Goal: Transaction & Acquisition: Purchase product/service

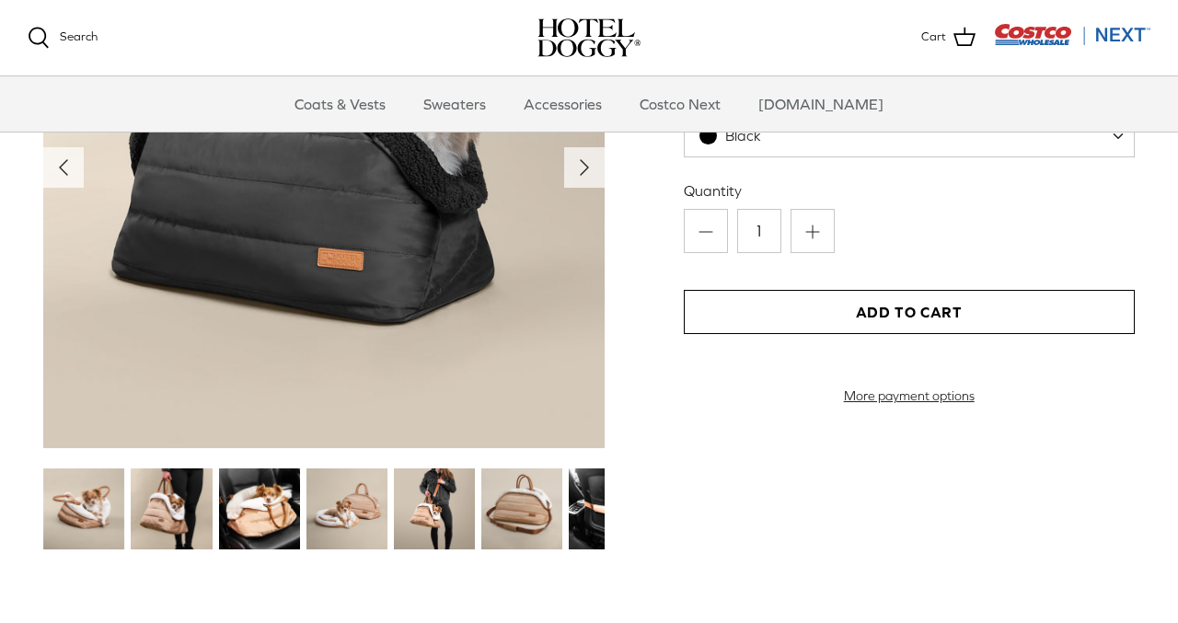
scroll to position [2077, 0]
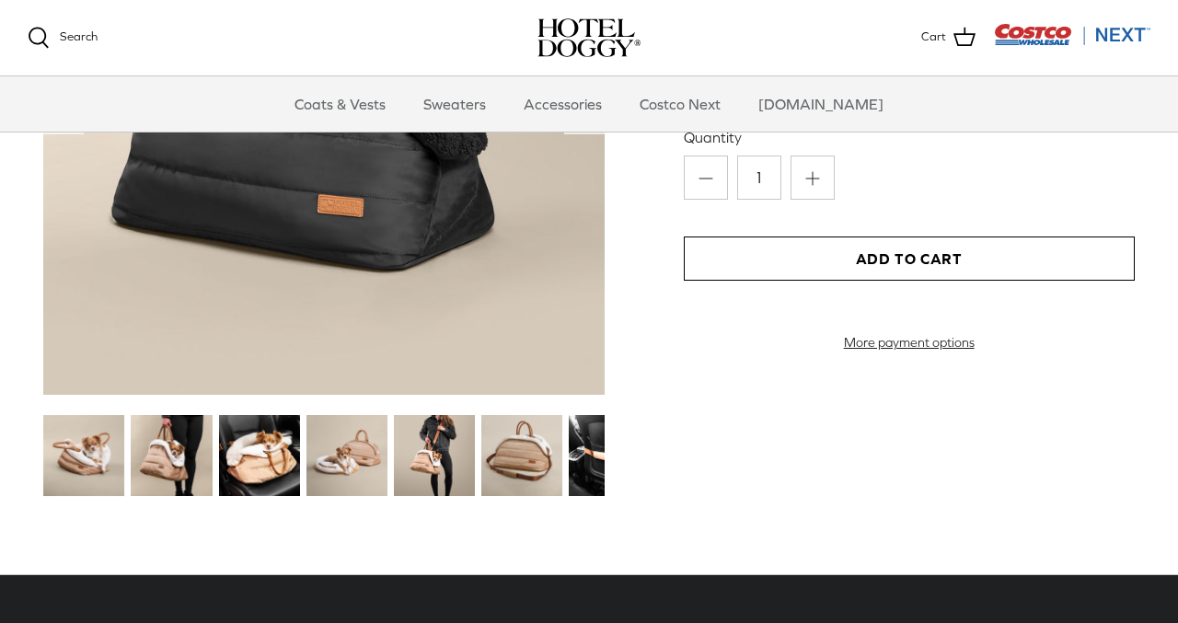
click at [187, 429] on img at bounding box center [171, 455] width 81 height 81
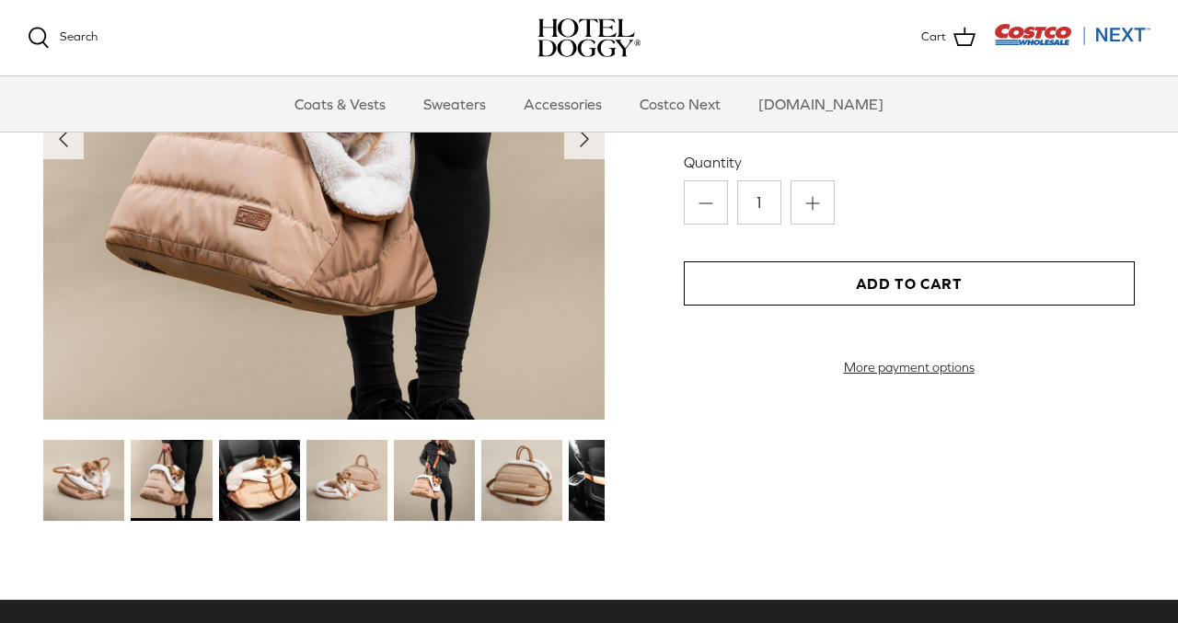
scroll to position [2083, 0]
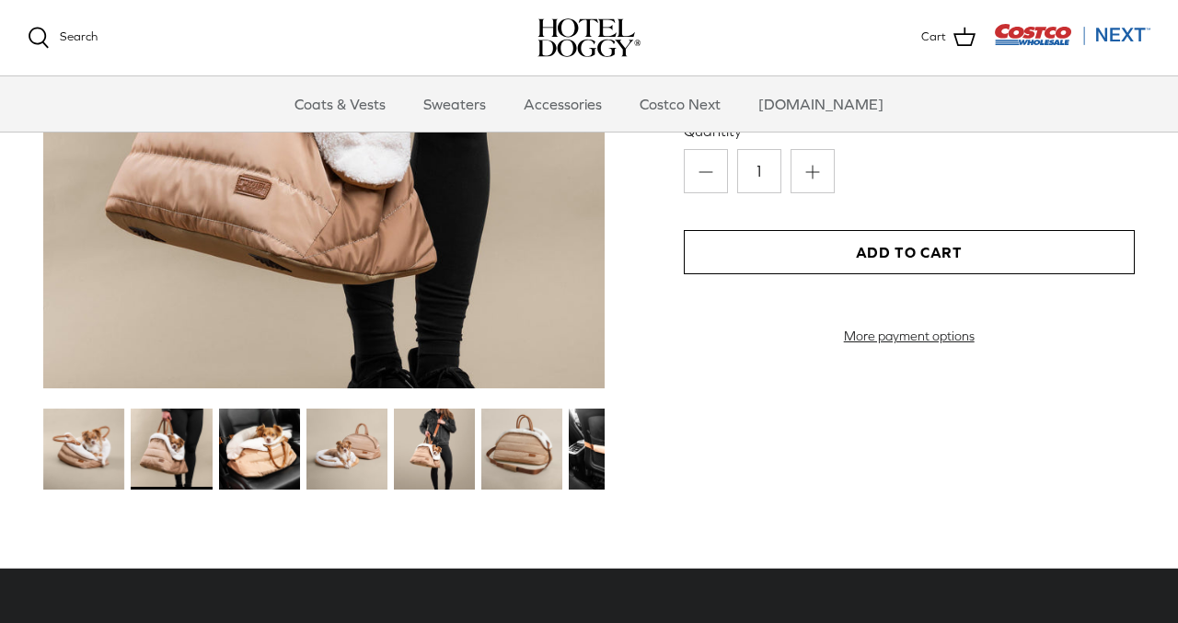
click at [433, 455] on img at bounding box center [434, 449] width 81 height 81
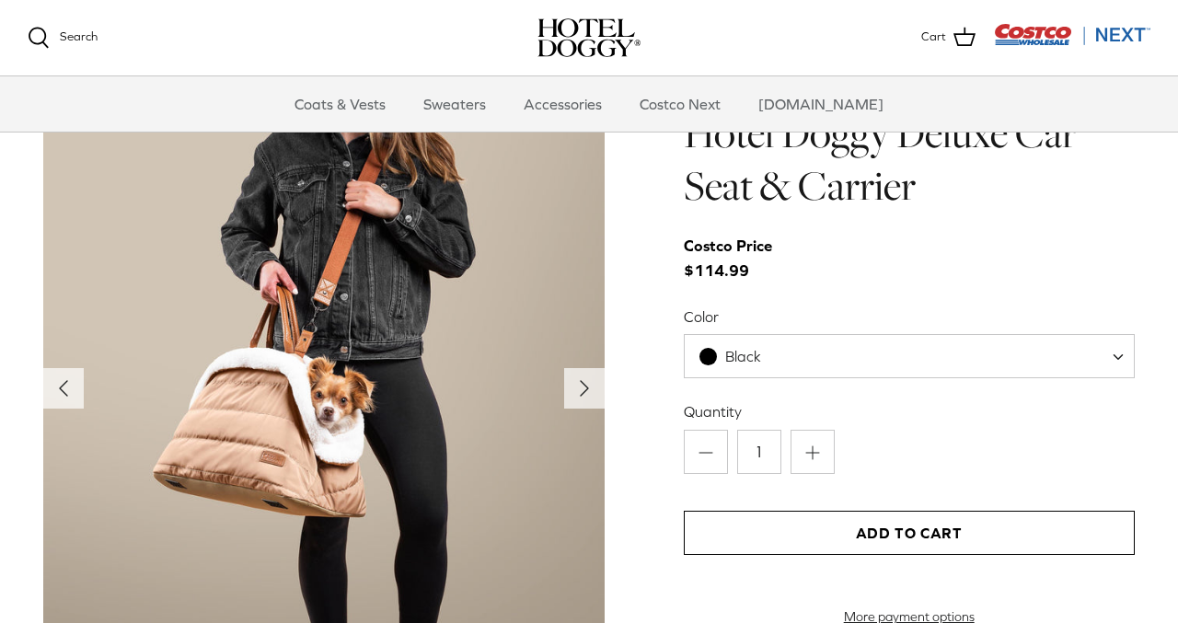
scroll to position [1804, 0]
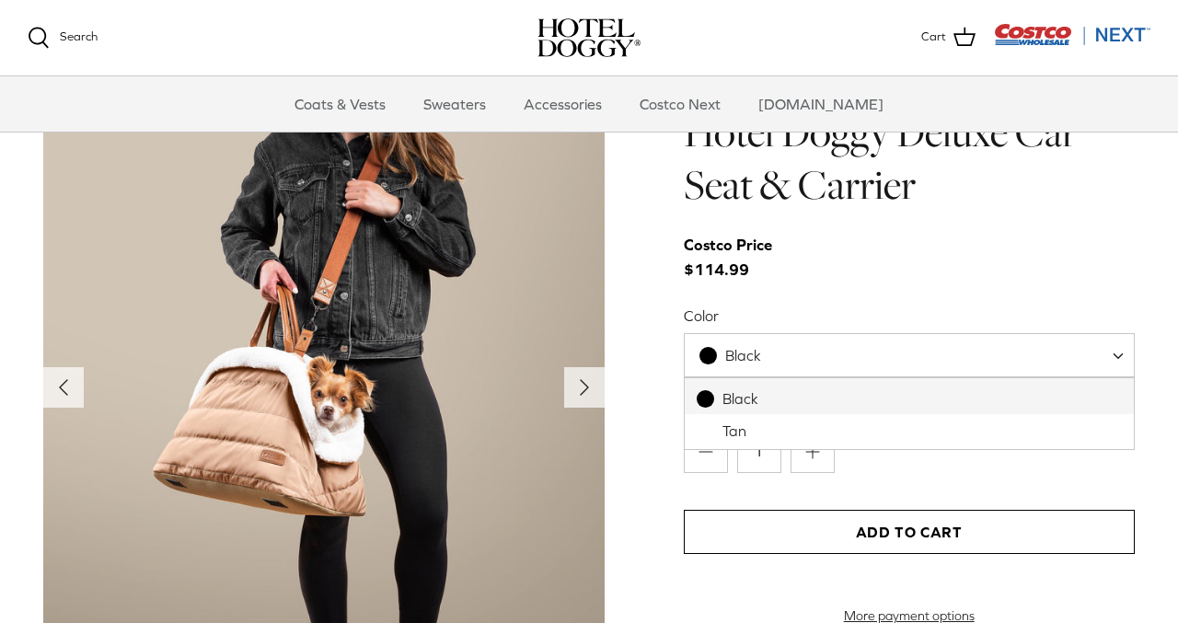
click at [817, 355] on span "Black" at bounding box center [909, 355] width 451 height 44
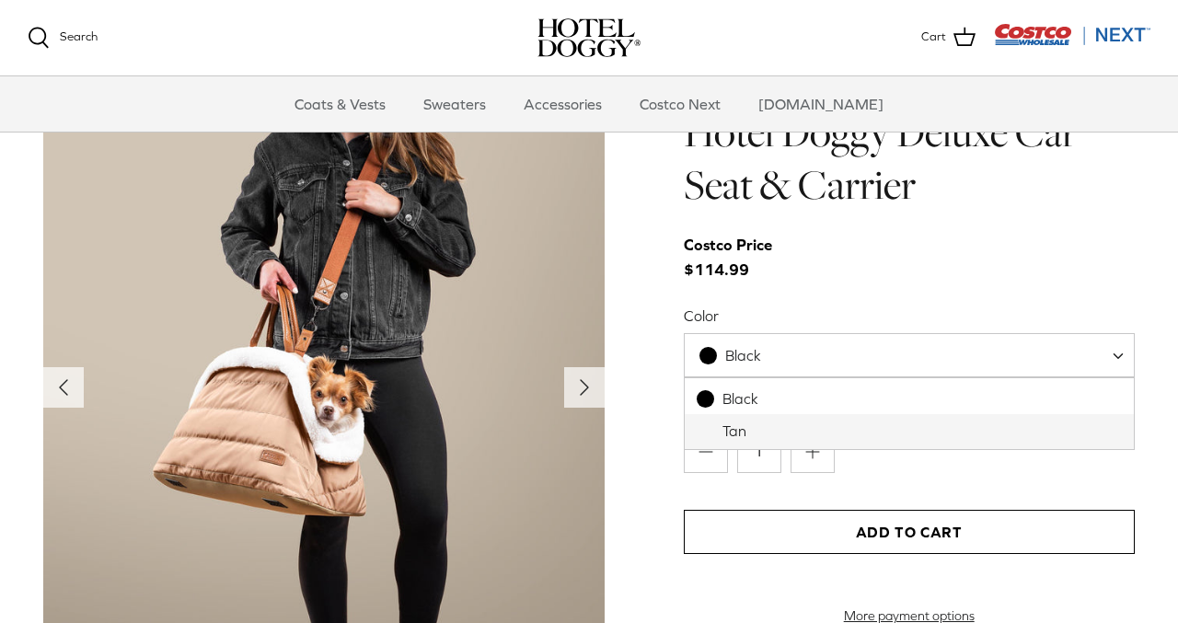
select select "Tan"
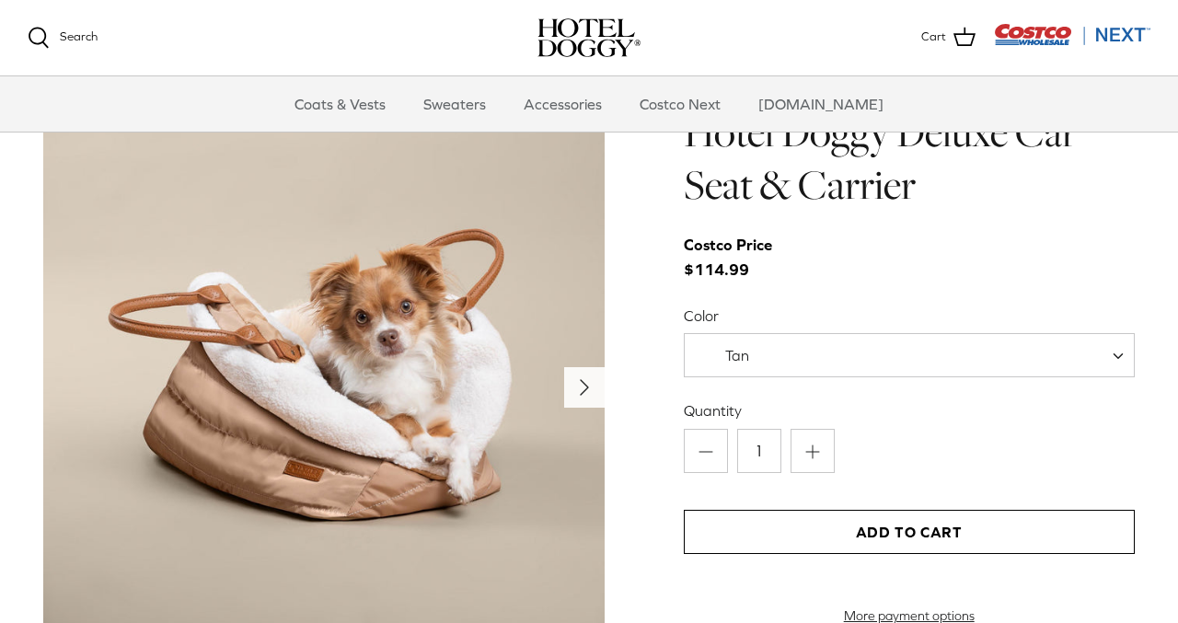
click at [592, 385] on icon "Right" at bounding box center [584, 387] width 29 height 29
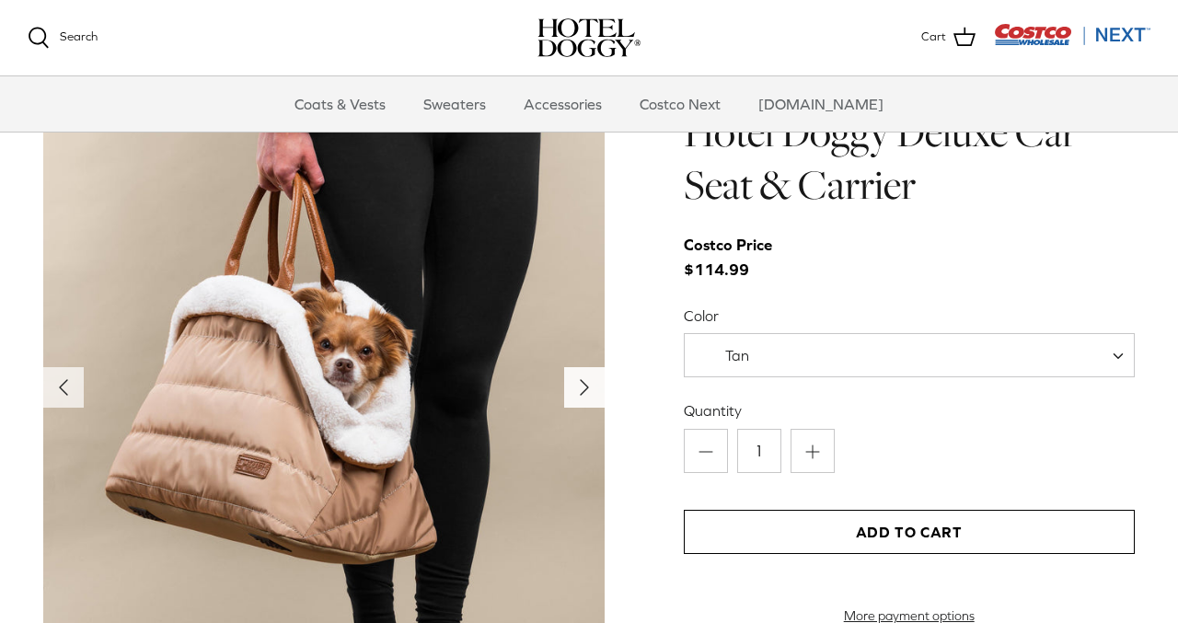
click at [592, 385] on icon "Right" at bounding box center [584, 387] width 29 height 29
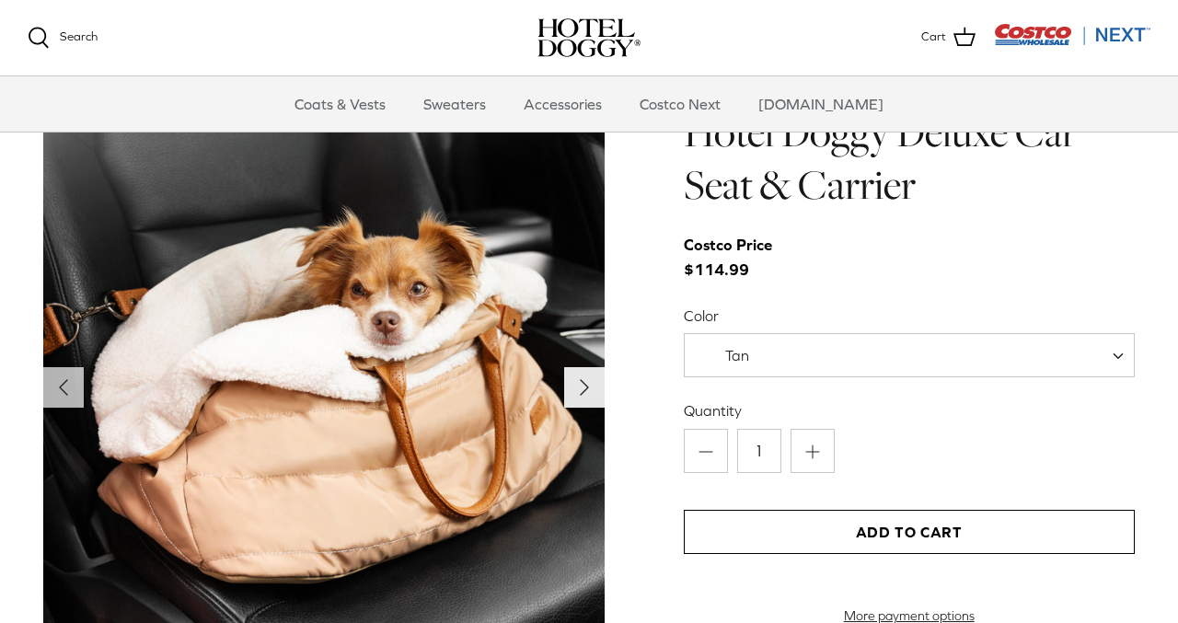
click at [592, 385] on icon "Right" at bounding box center [584, 387] width 29 height 29
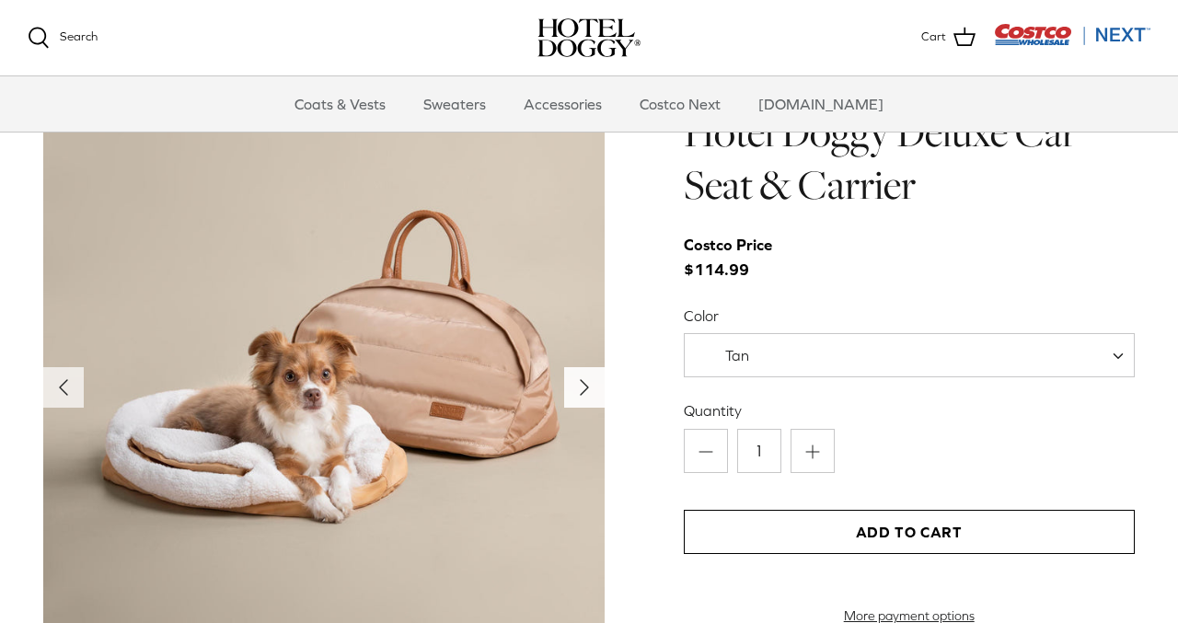
click at [592, 385] on icon "Right" at bounding box center [584, 387] width 29 height 29
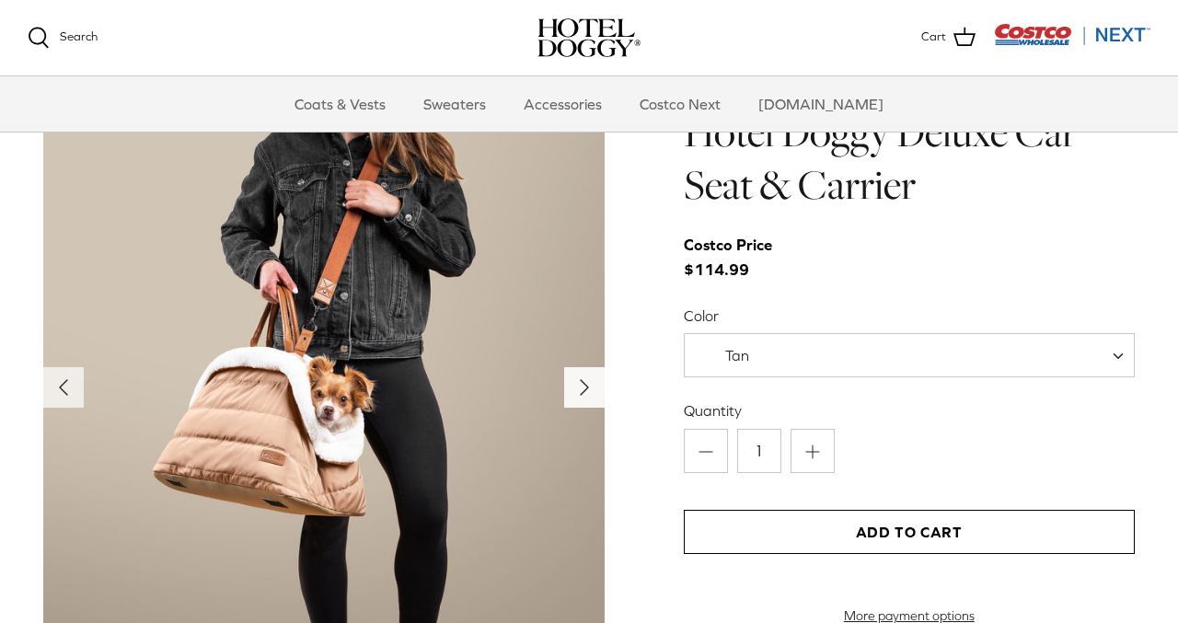
click at [592, 385] on icon "Right" at bounding box center [584, 387] width 29 height 29
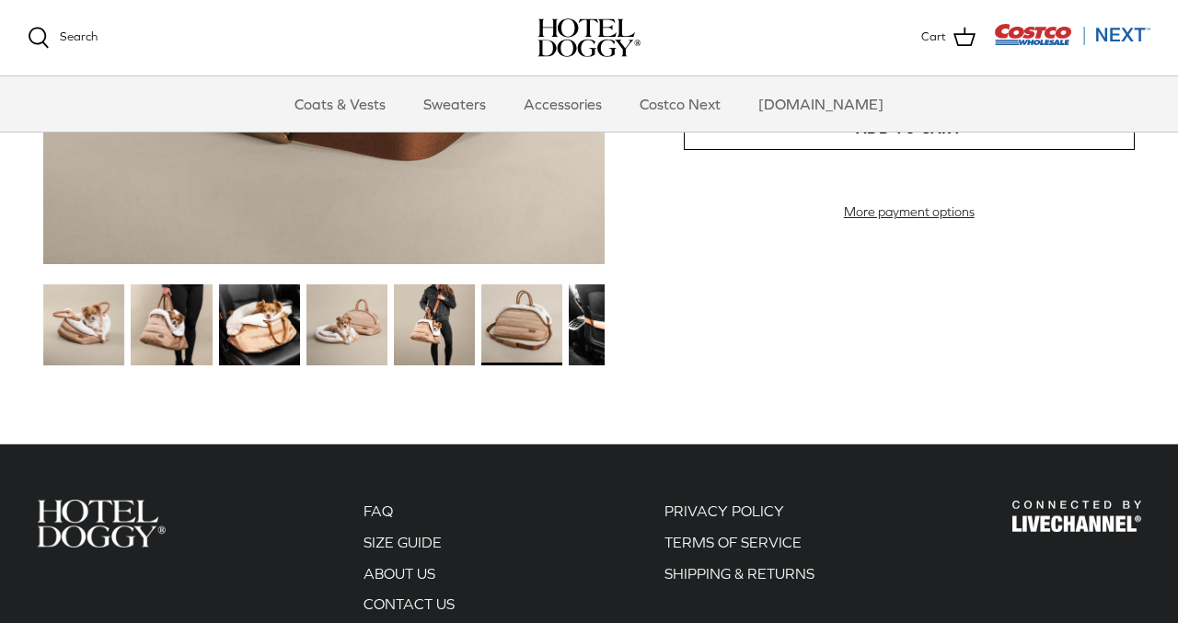
scroll to position [2414, 0]
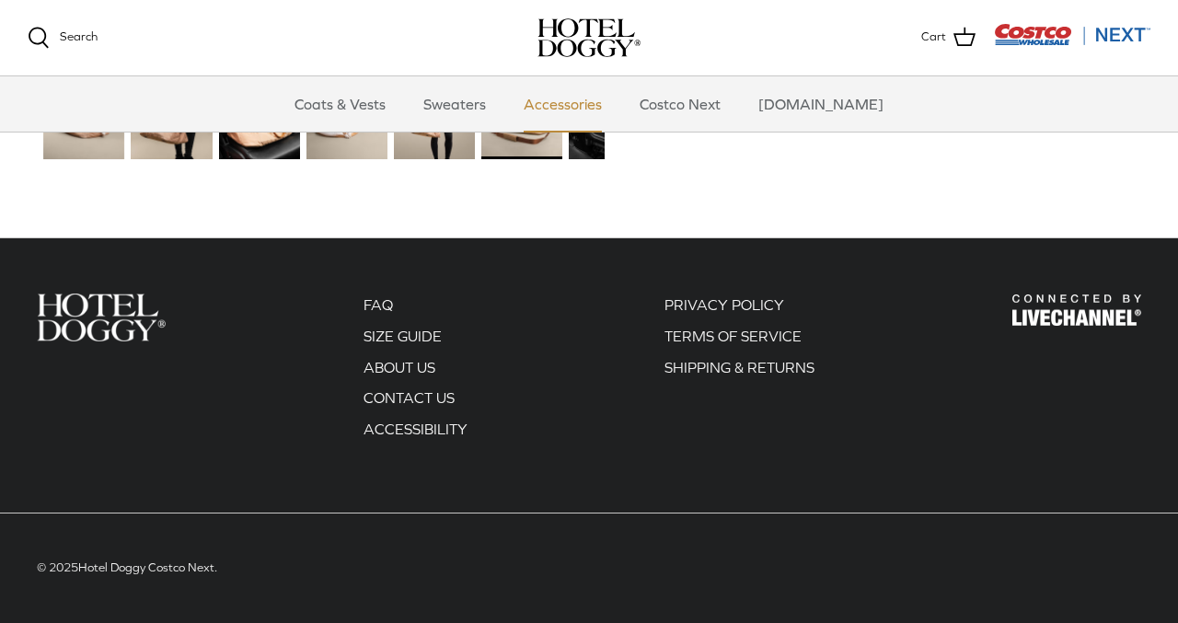
click at [569, 97] on link "Accessories" at bounding box center [562, 103] width 111 height 55
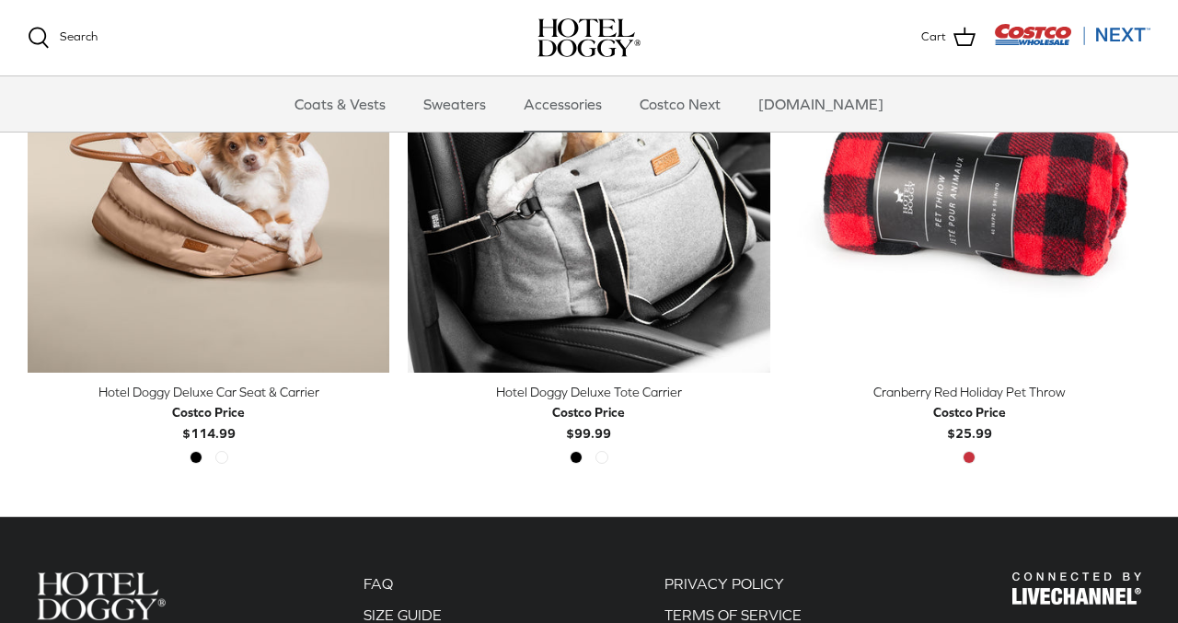
scroll to position [449, 0]
